Goal: Transaction & Acquisition: Obtain resource

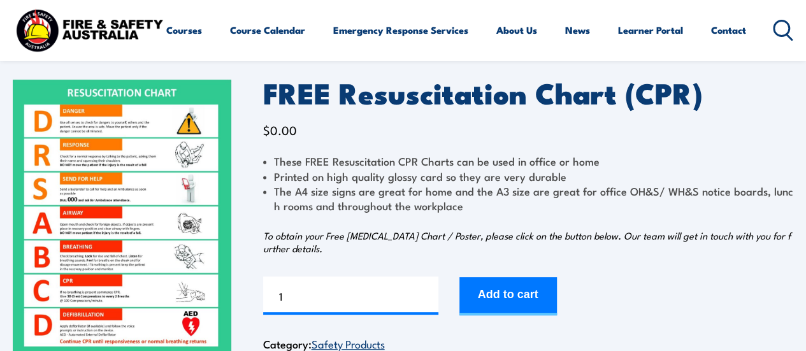
scroll to position [128, 0]
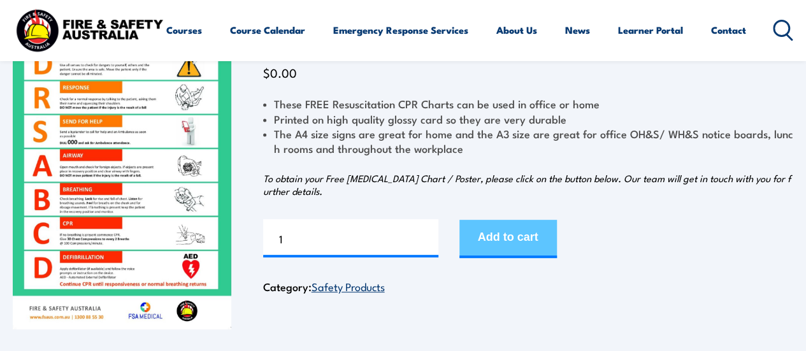
click at [499, 236] on button "Add to cart" at bounding box center [509, 239] width 98 height 38
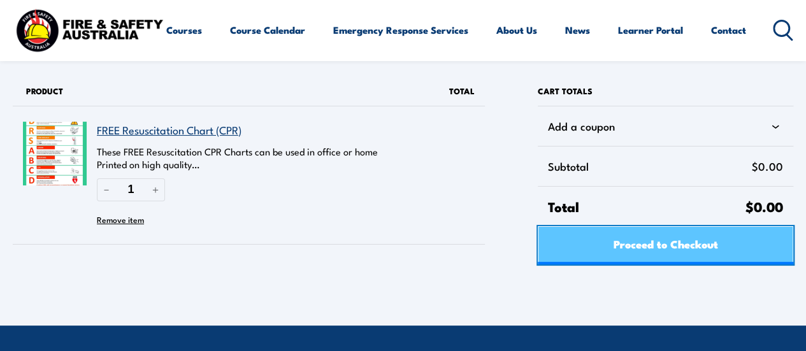
click at [671, 240] on span "Proceed to Checkout" at bounding box center [665, 244] width 105 height 34
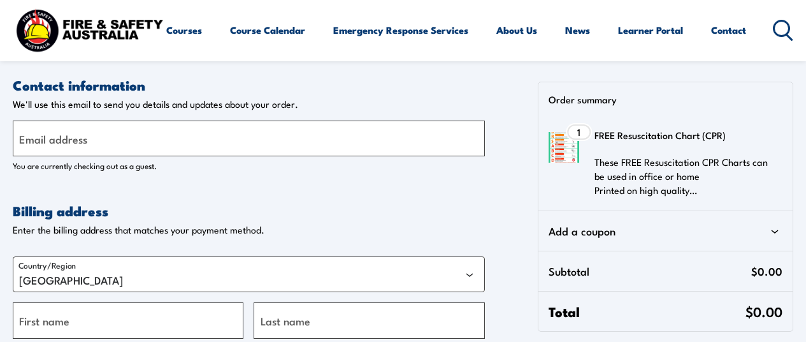
select select "VIC"
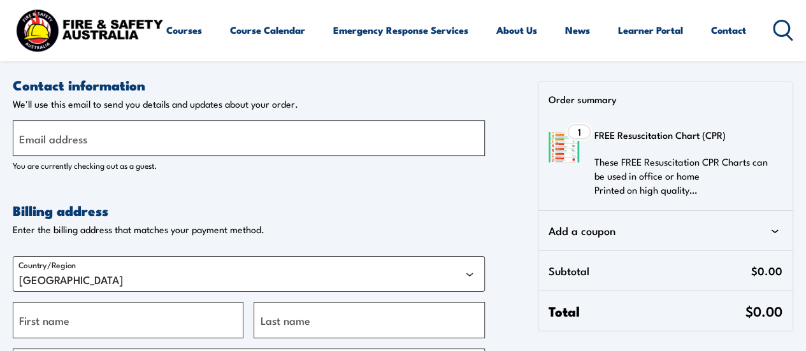
click at [173, 138] on input "Email address" at bounding box center [249, 138] width 472 height 36
type input "[EMAIL_ADDRESS][PERSON_NAME][DOMAIN_NAME]"
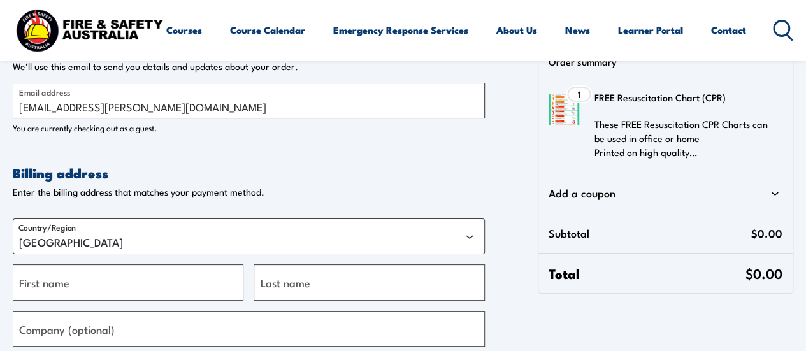
scroll to position [64, 0]
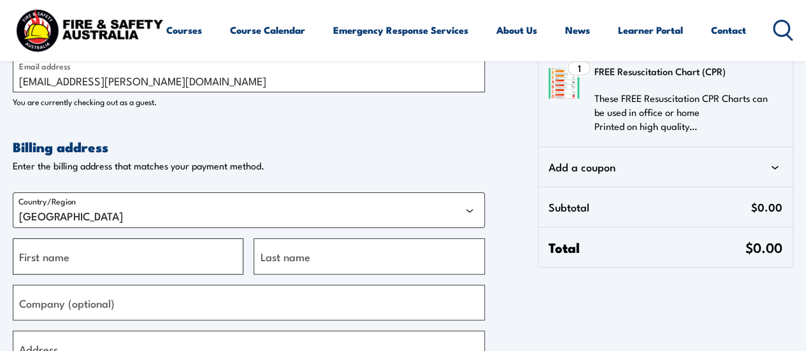
click at [210, 257] on input "First name" at bounding box center [128, 256] width 231 height 36
type input "Karen"
type input "Summers"
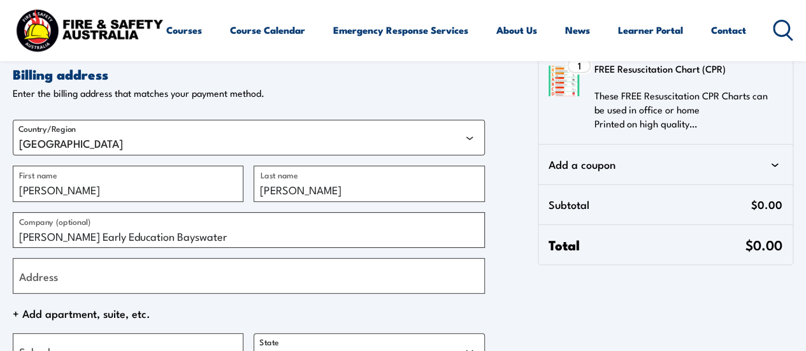
scroll to position [191, 0]
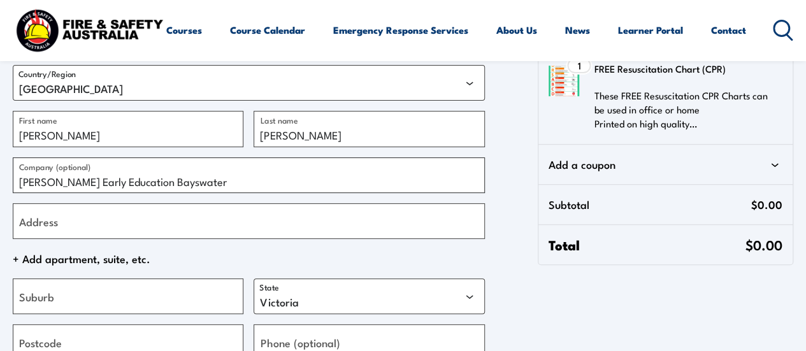
type input "[PERSON_NAME] Early Education Bayswater"
click at [129, 221] on input "Address" at bounding box center [249, 221] width 472 height 36
type input "[STREET_ADDRESS]"
click at [117, 289] on input "Suburb" at bounding box center [128, 297] width 231 height 36
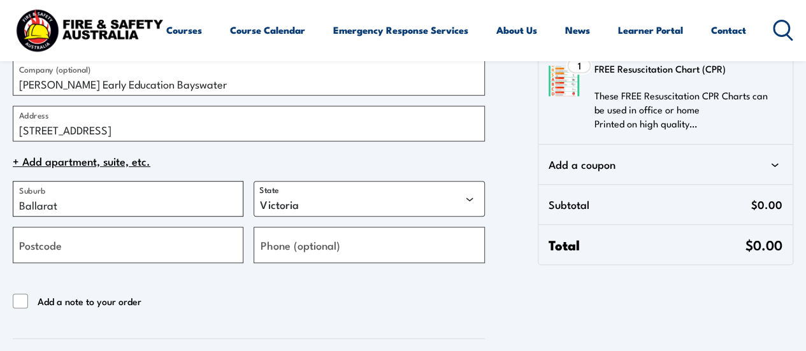
scroll to position [319, 0]
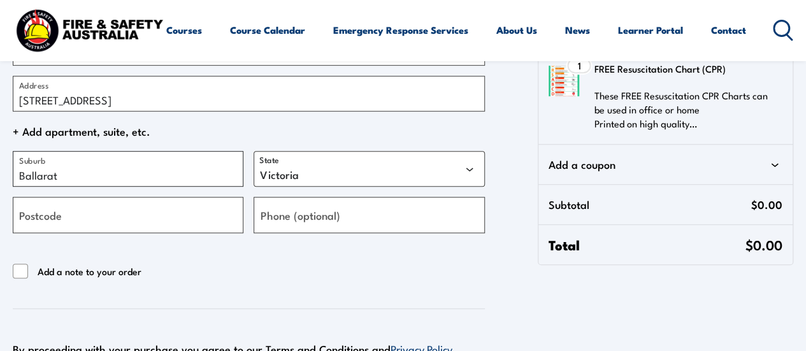
type input "Ballarat"
click at [174, 205] on input "Postcode" at bounding box center [128, 215] width 231 height 36
type input "3153"
click at [351, 222] on input "Phone (optional)" at bounding box center [369, 215] width 231 height 36
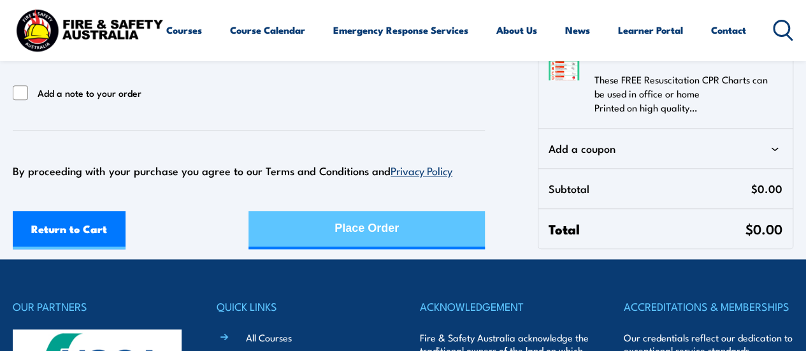
scroll to position [510, 0]
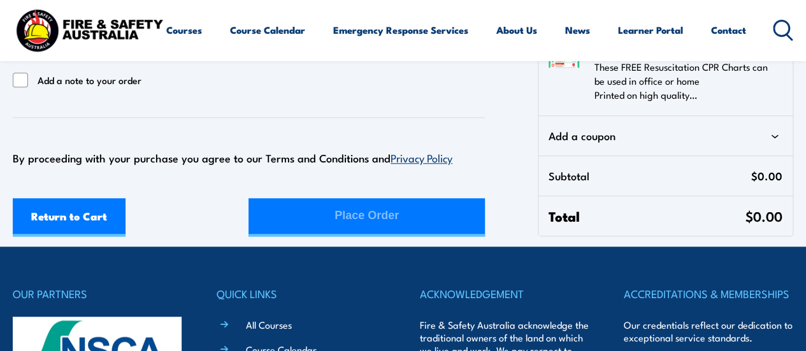
type input "0397290033"
click at [354, 217] on div "Return to Cart Place Order" at bounding box center [249, 217] width 472 height 38
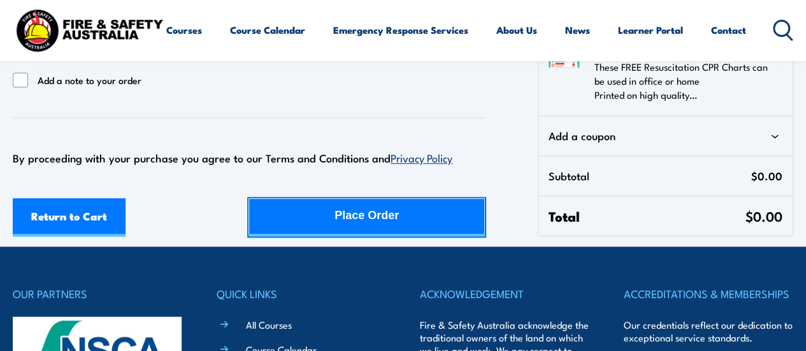
click at [354, 217] on div "Place Order" at bounding box center [367, 216] width 64 height 34
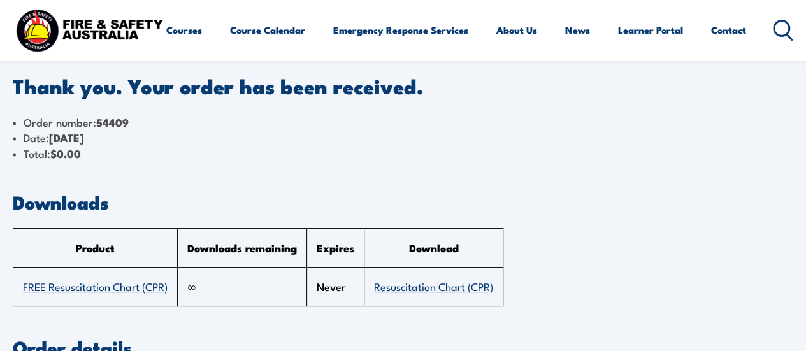
click at [408, 283] on link "Resuscitation Chart (CPR)" at bounding box center [433, 286] width 119 height 15
